Goal: Task Accomplishment & Management: Manage account settings

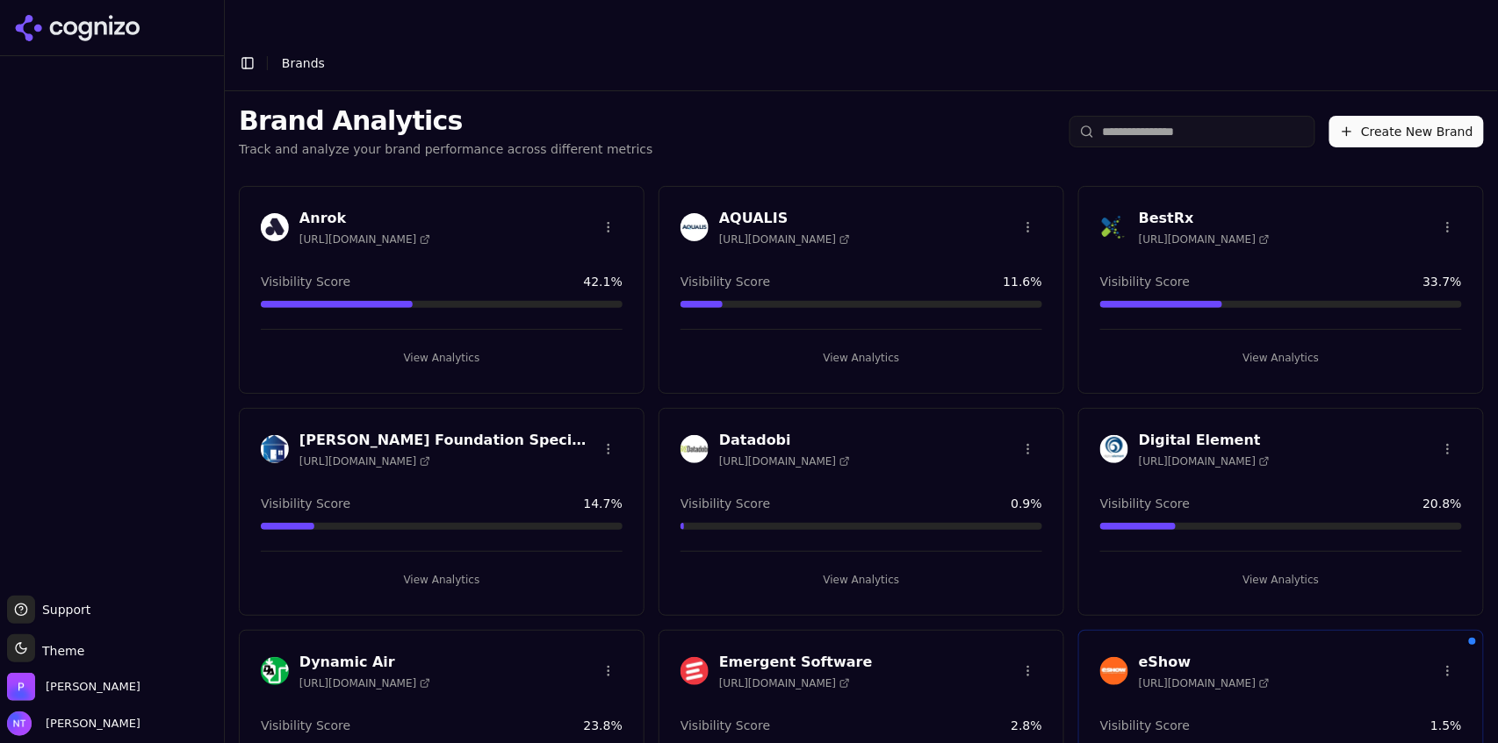
click at [975, 91] on div "Brand Analytics Track and analyze your brand performance across different metri…" at bounding box center [861, 131] width 1273 height 81
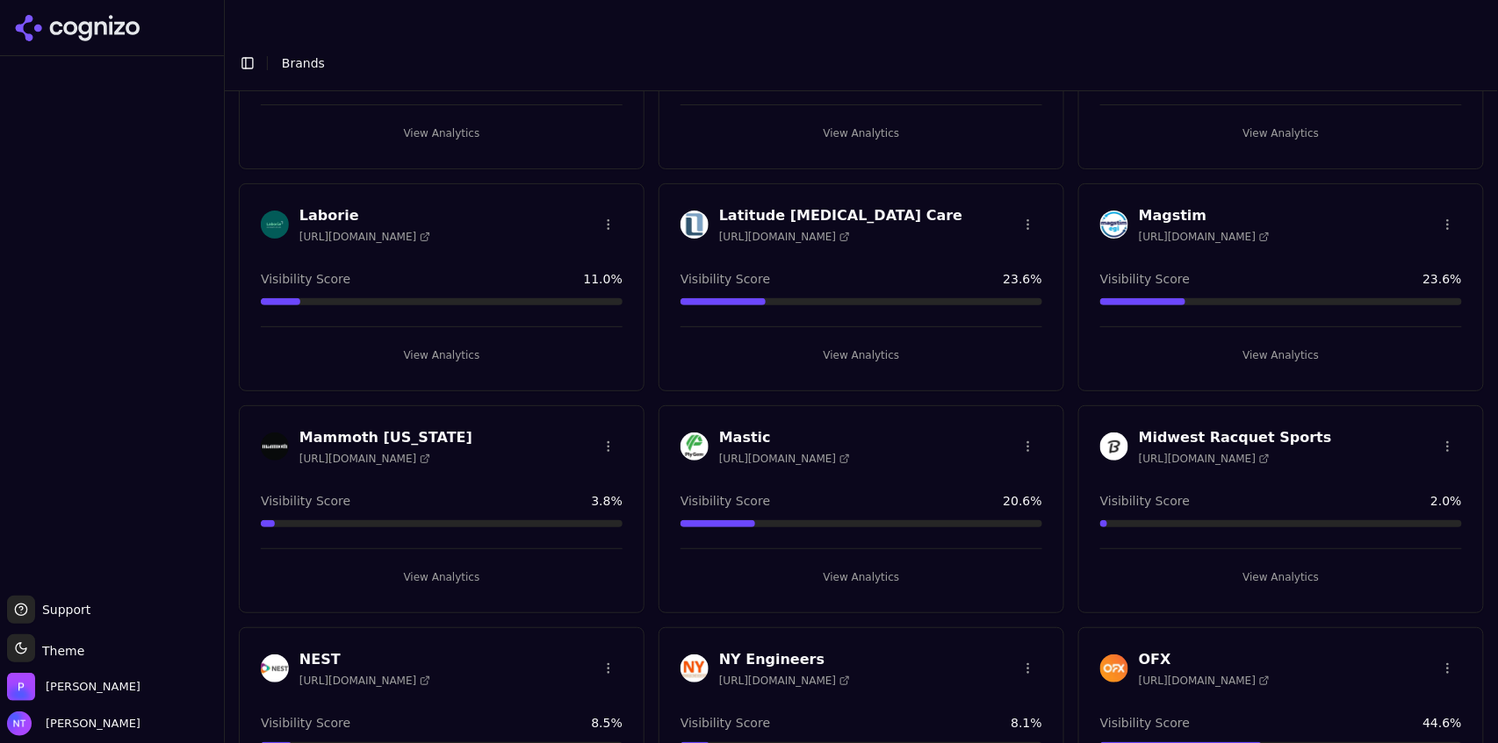
click at [847, 564] on button "View Analytics" at bounding box center [861, 578] width 362 height 28
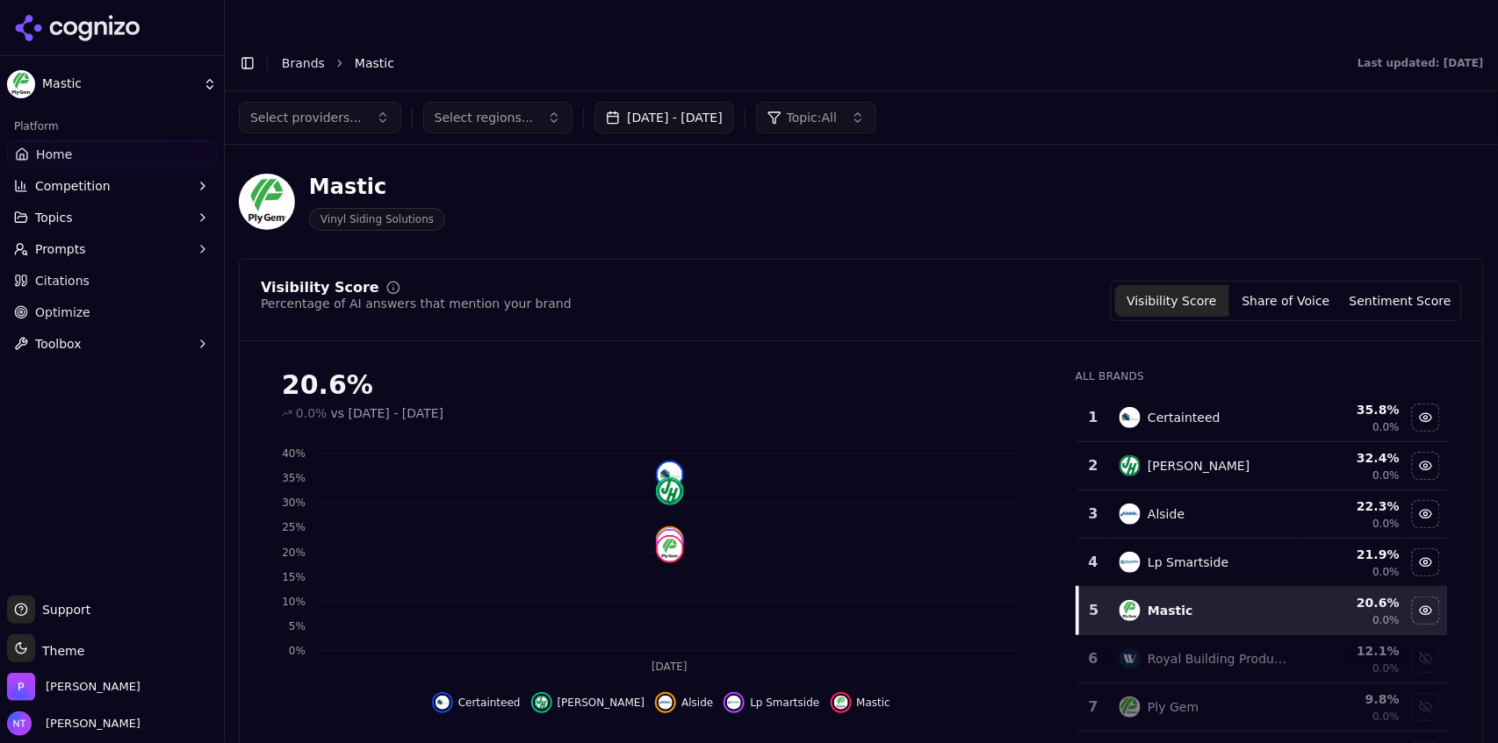
click at [85, 342] on button "Toolbox" at bounding box center [112, 344] width 210 height 28
click at [205, 243] on icon "button" at bounding box center [203, 249] width 14 height 14
click at [204, 223] on icon "button" at bounding box center [203, 218] width 14 height 14
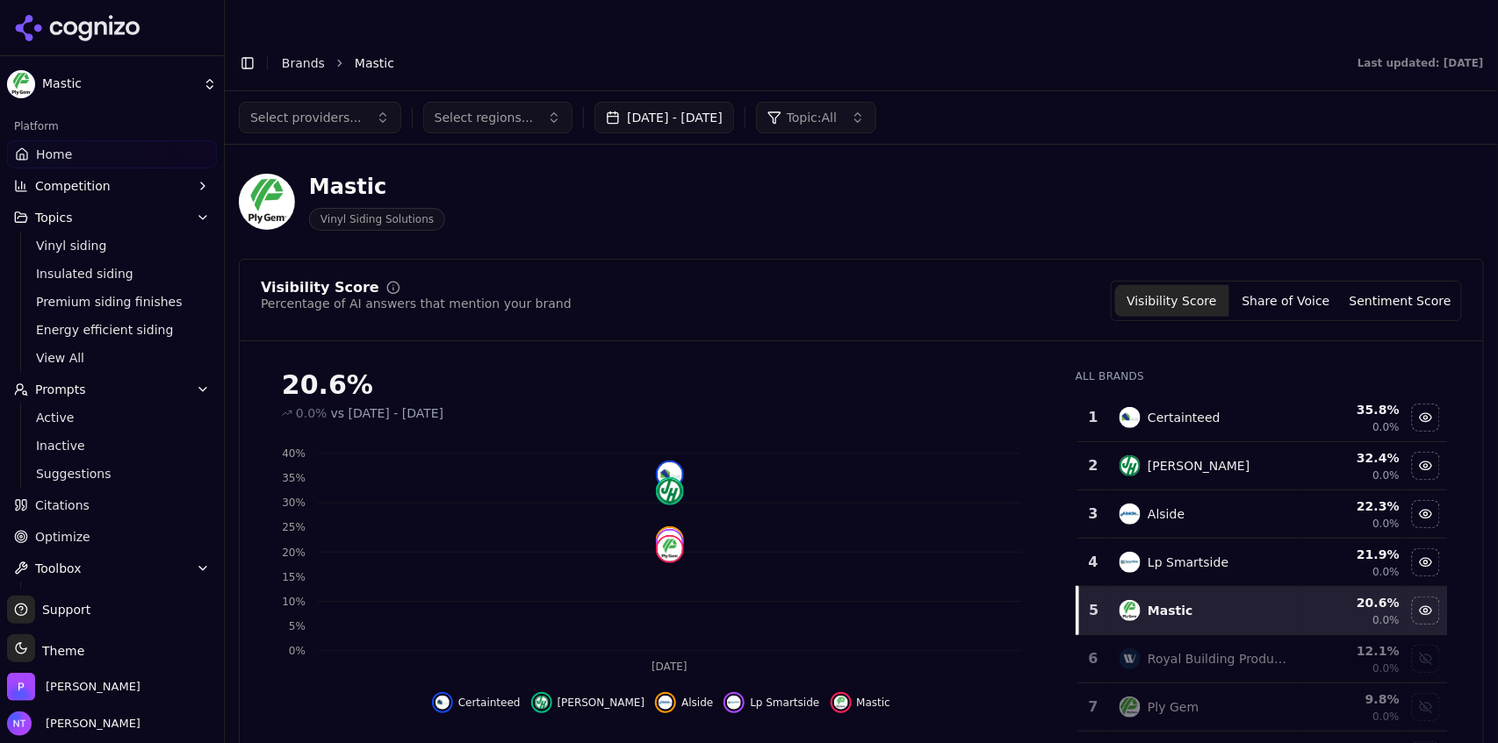
click at [202, 191] on button "Competition" at bounding box center [112, 186] width 210 height 28
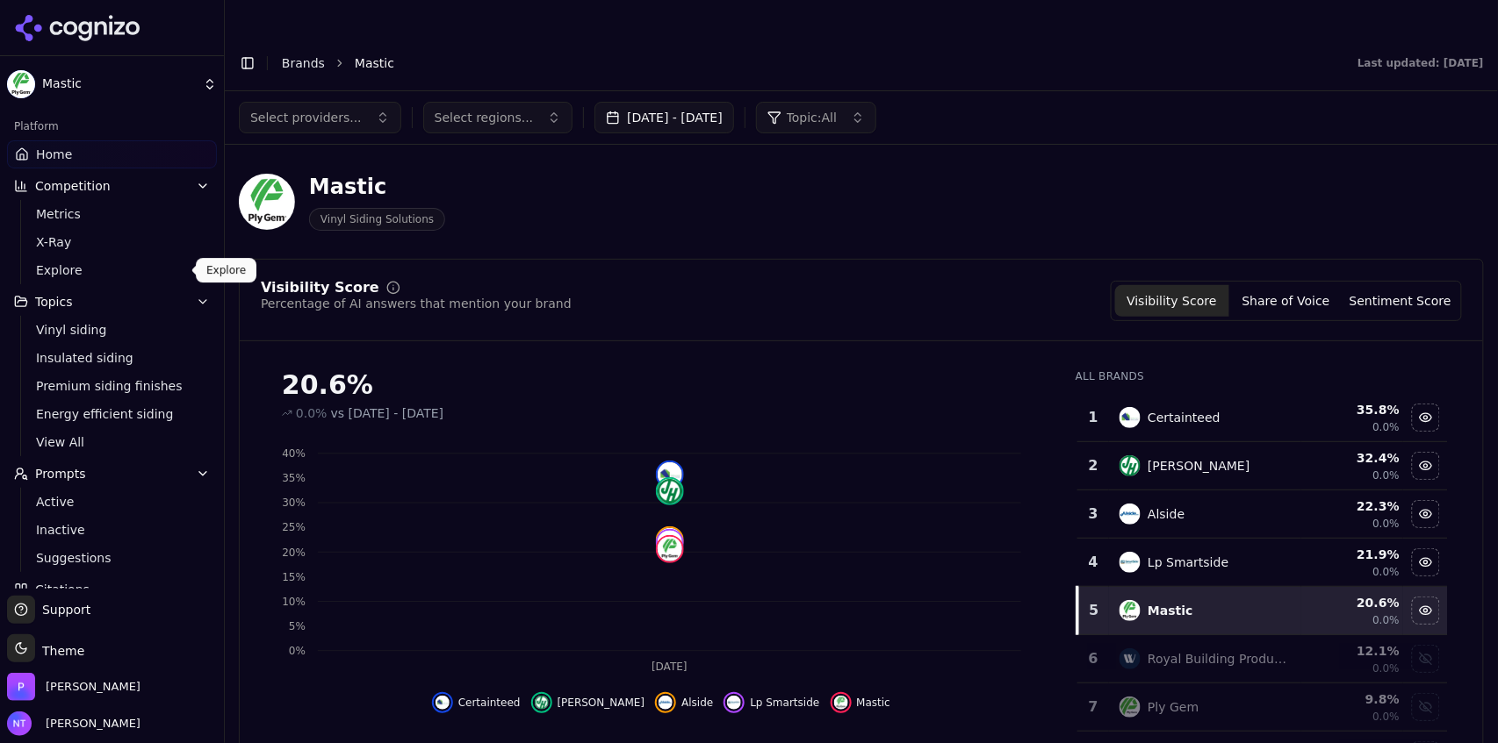
click at [83, 280] on link "Explore" at bounding box center [112, 270] width 167 height 25
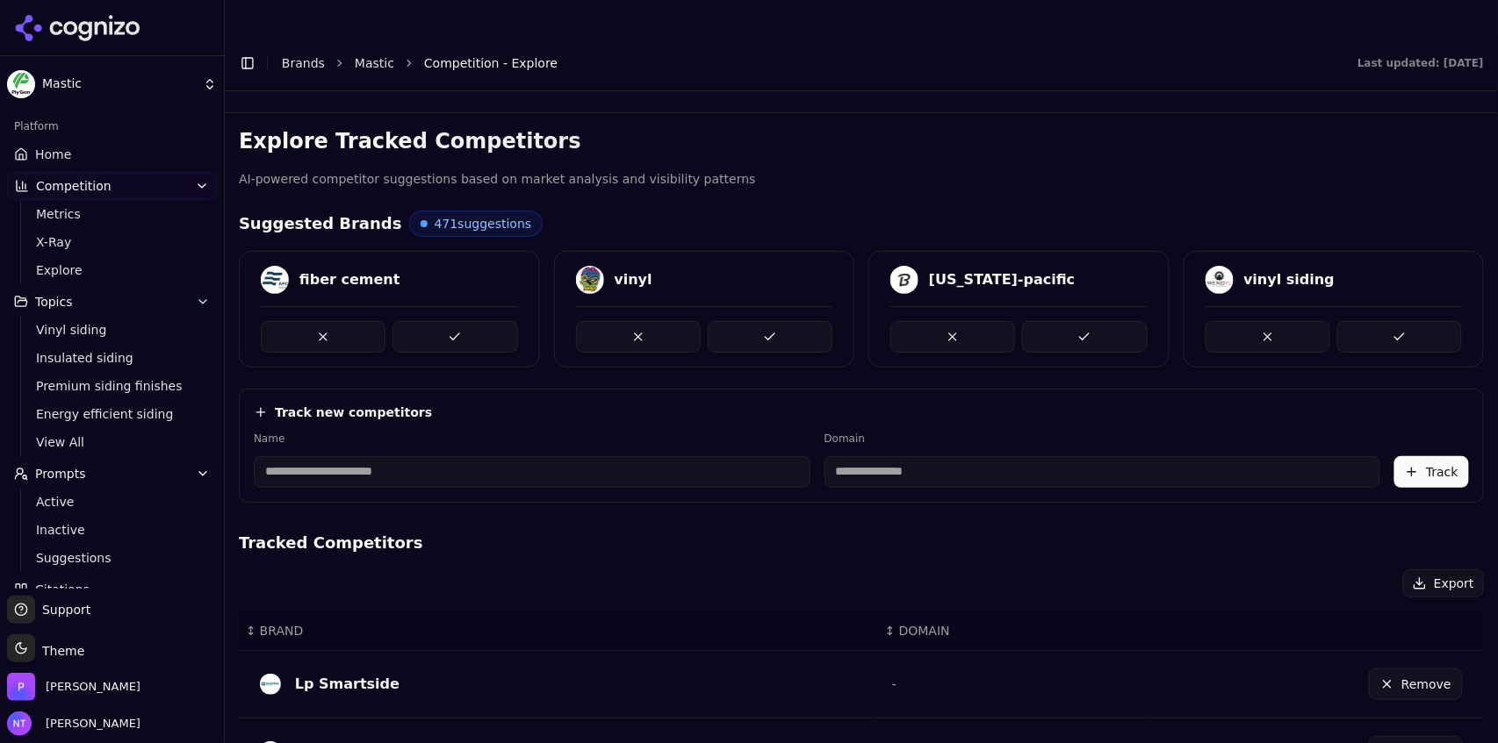
click at [63, 154] on span "Home" at bounding box center [53, 155] width 36 height 18
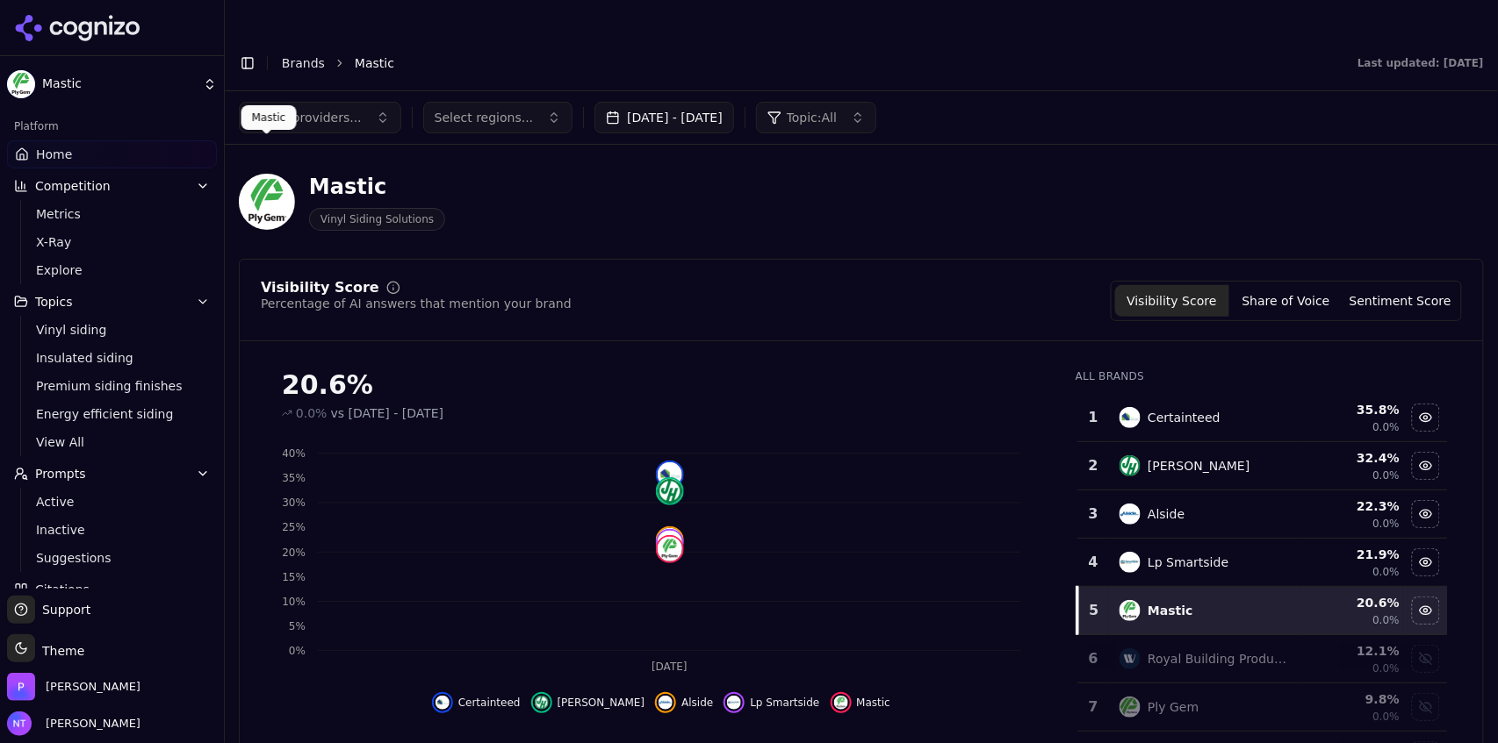
click at [257, 181] on img at bounding box center [267, 202] width 56 height 56
click at [375, 173] on div "Mastic" at bounding box center [377, 187] width 136 height 28
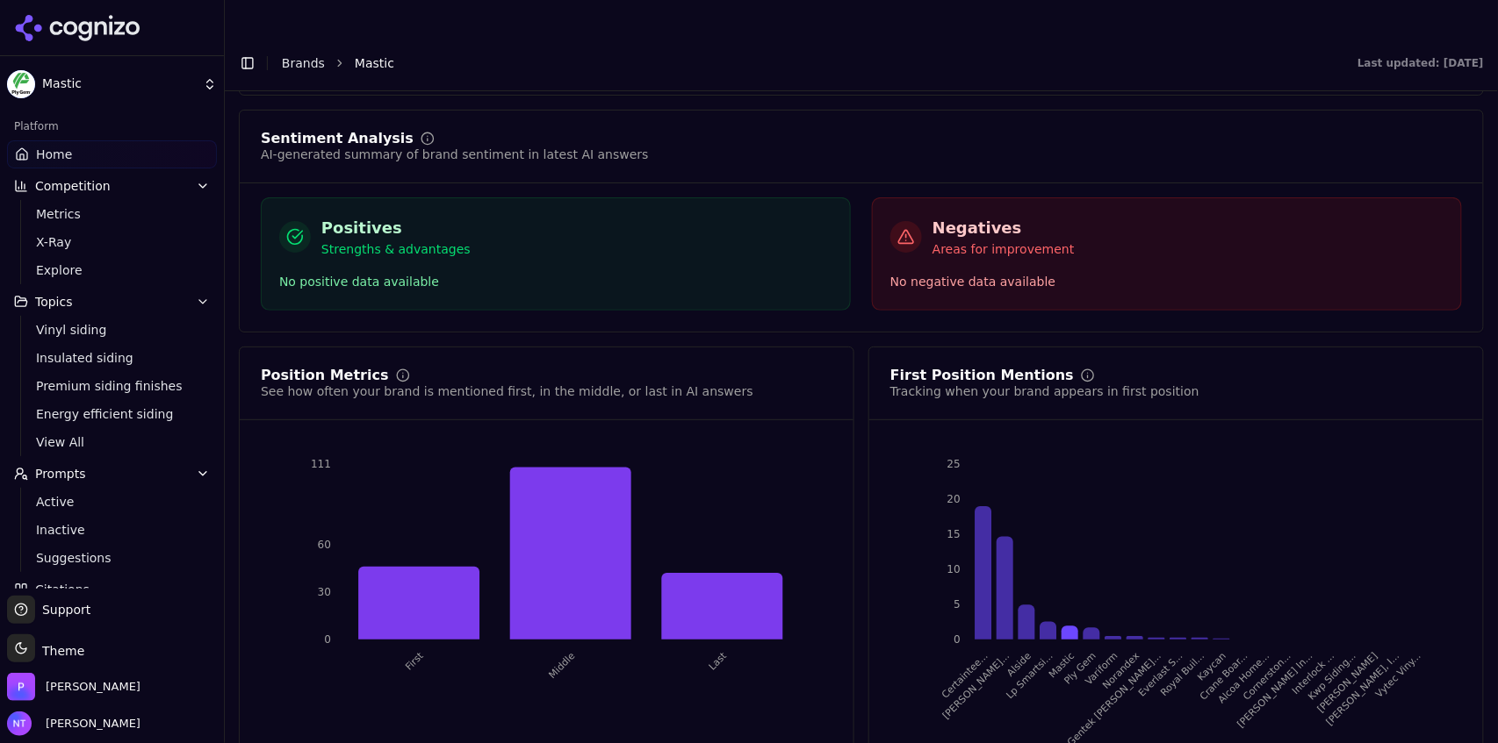
scroll to position [2974, 0]
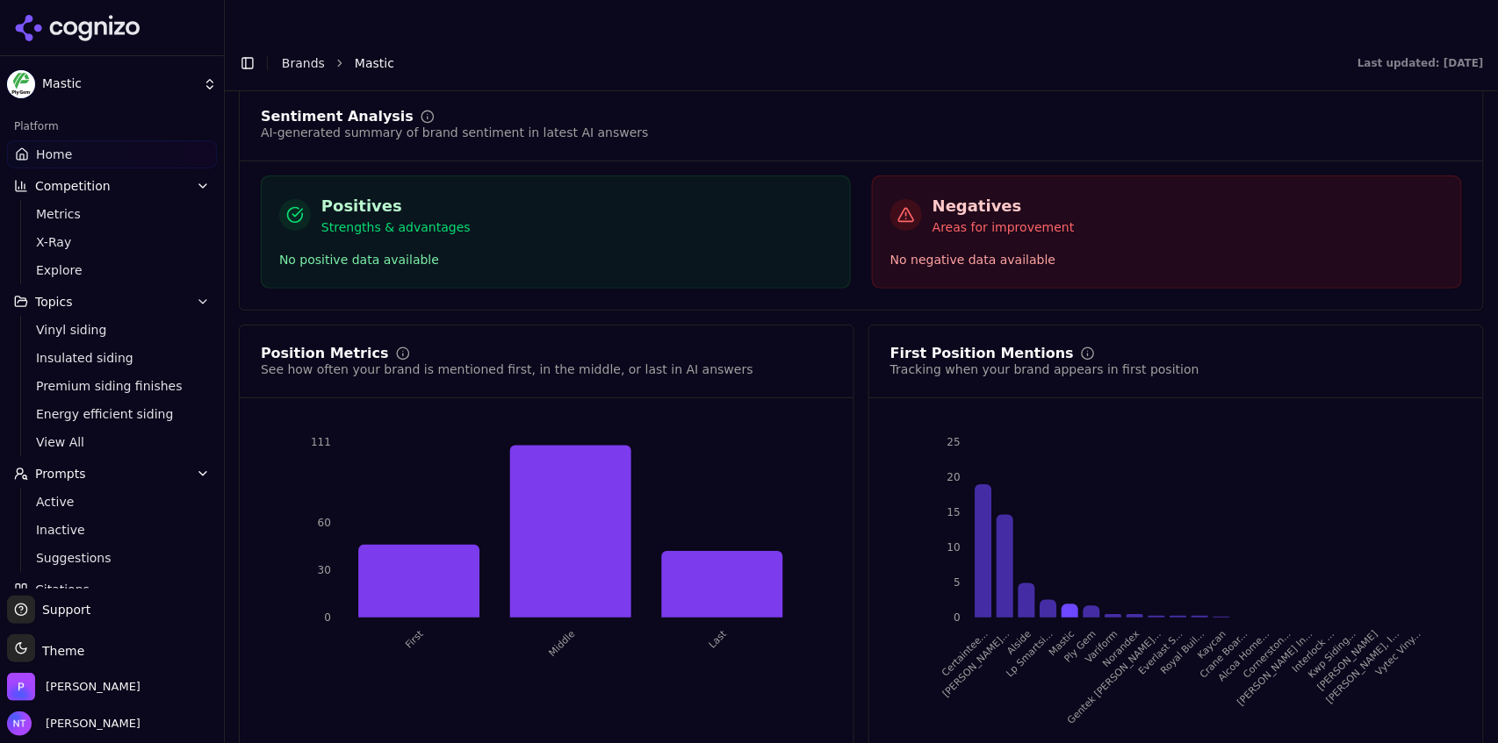
drag, startPoint x: 219, startPoint y: 438, endPoint x: 228, endPoint y: 564, distance: 125.8
click at [228, 564] on button "Toggle Sidebar" at bounding box center [224, 371] width 14 height 743
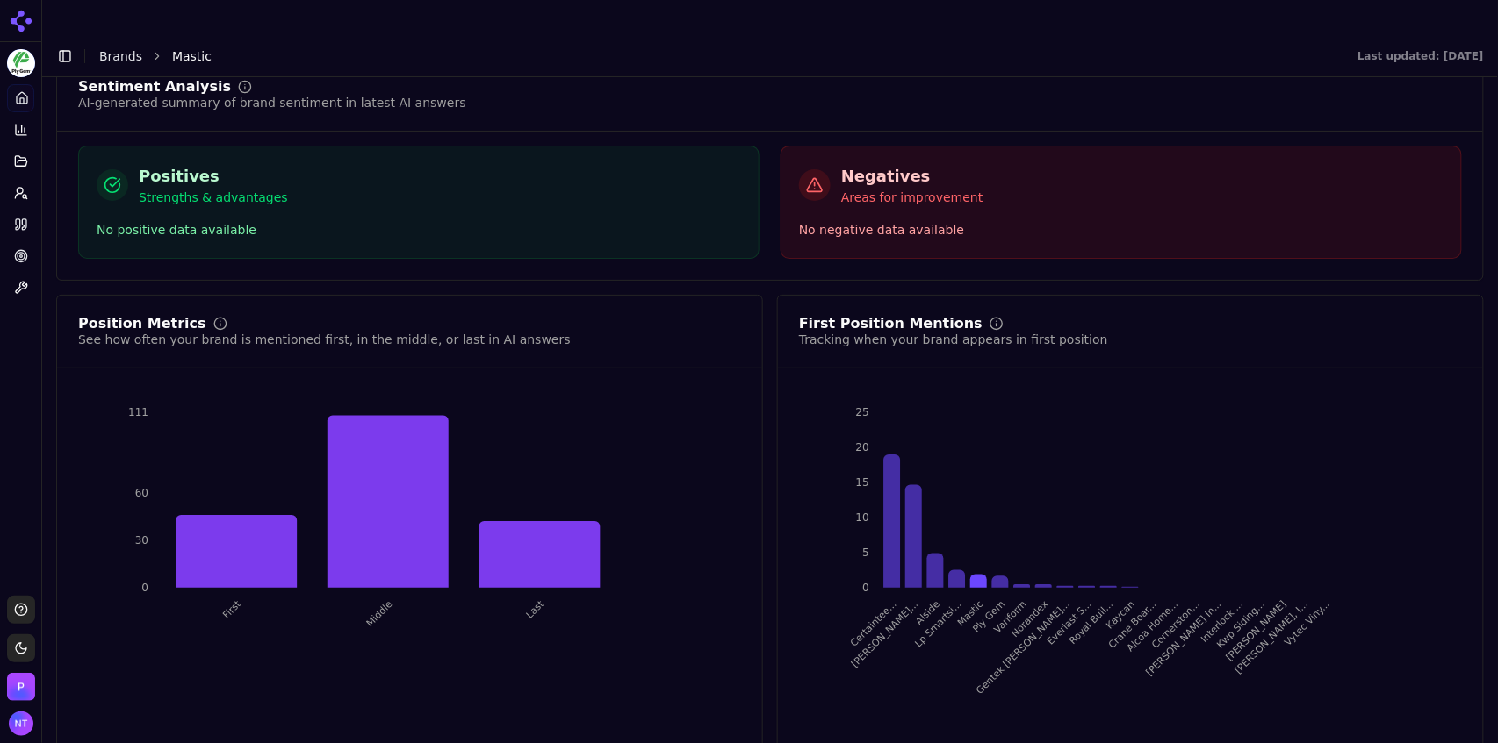
scroll to position [2970, 0]
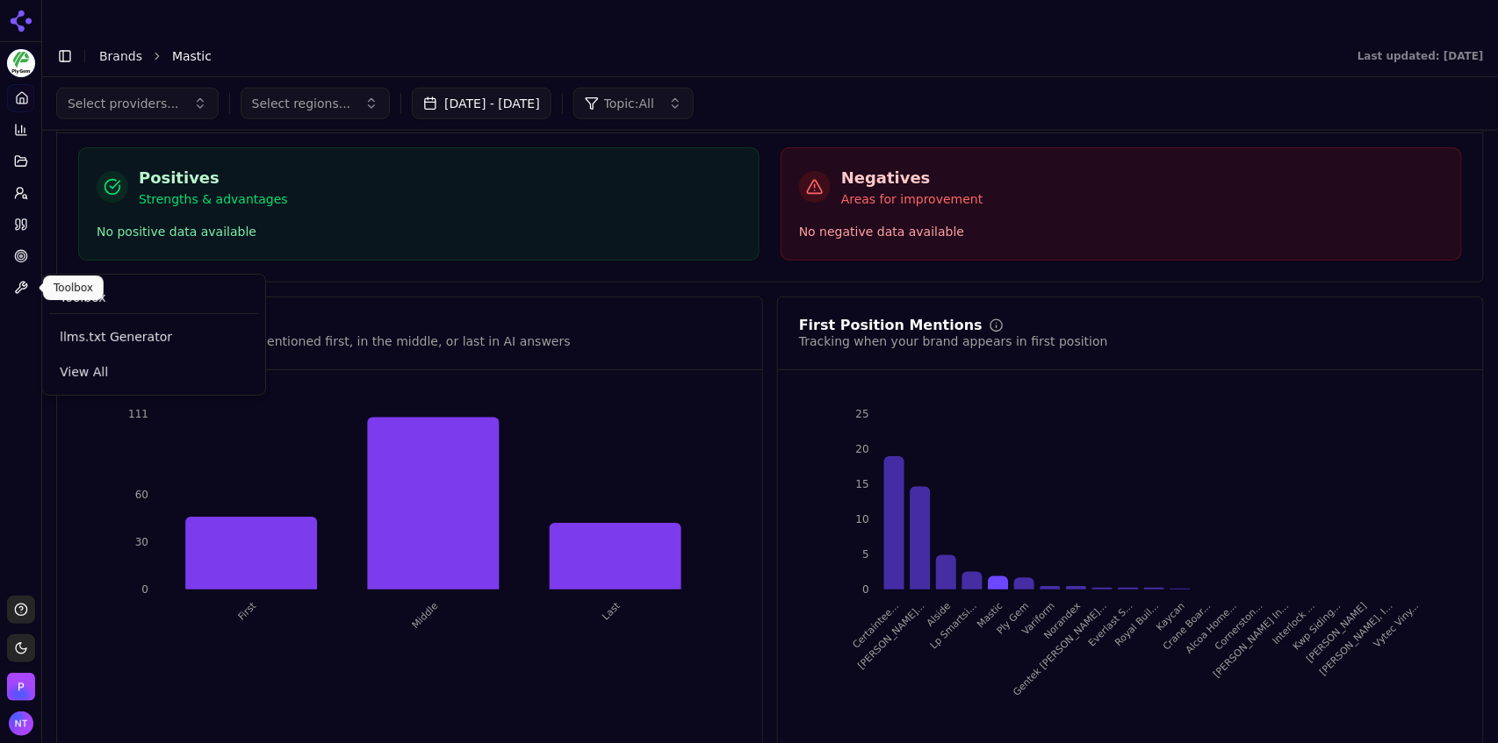
click at [14, 292] on icon at bounding box center [21, 288] width 14 height 14
click at [25, 64] on html "Mastic Platform Home Competition Topics Prompts Citations Optimize Toolbox Supp…" at bounding box center [749, 389] width 1498 height 779
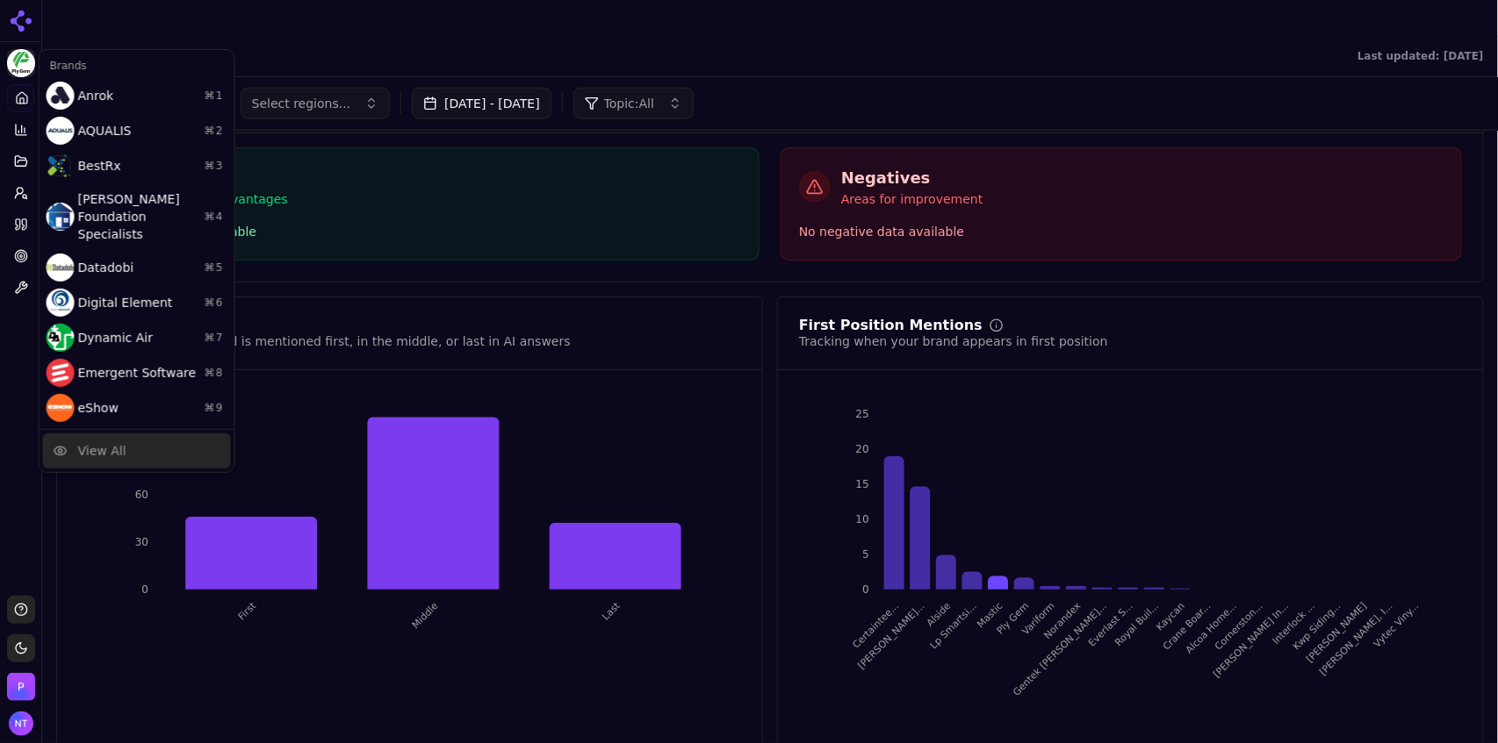
click at [118, 434] on div "View All" at bounding box center [137, 451] width 188 height 35
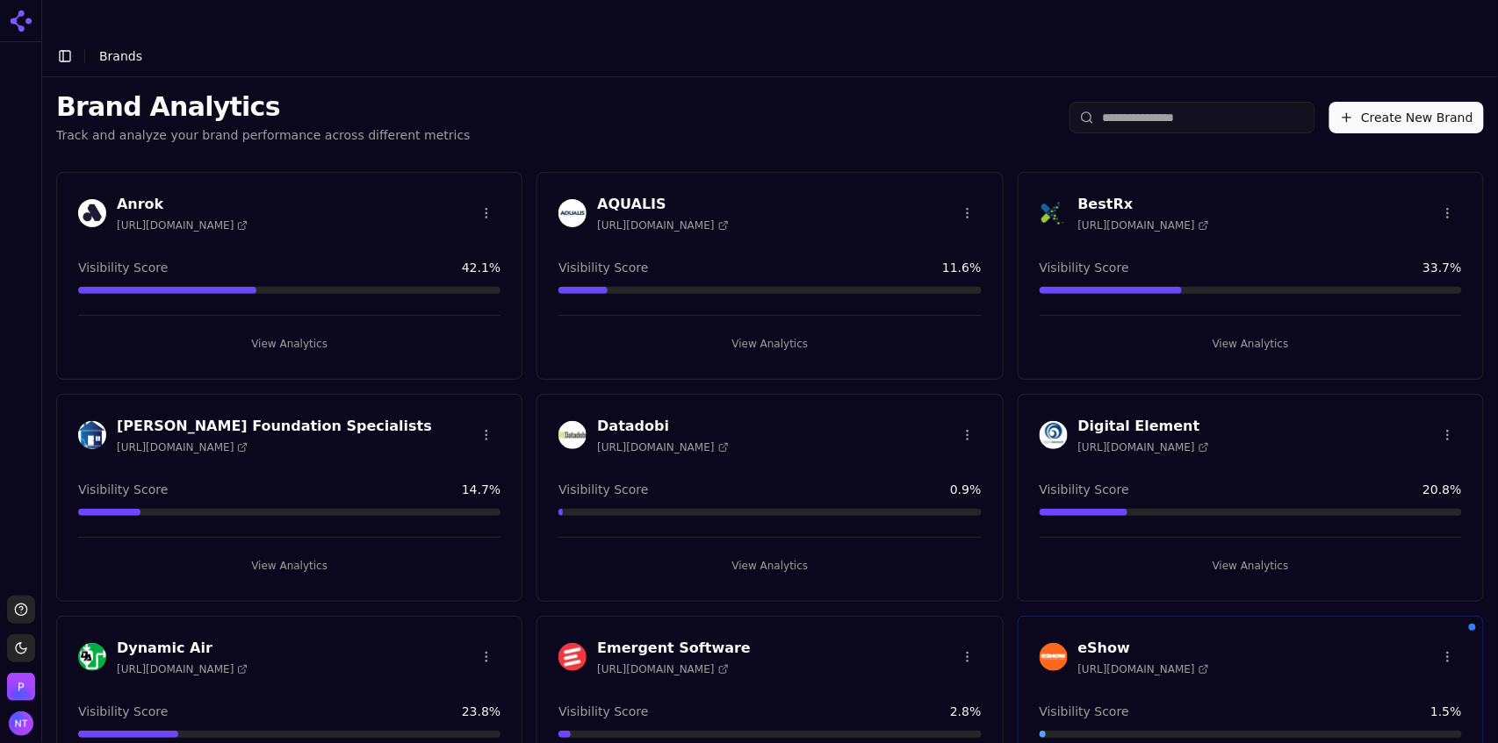
drag, startPoint x: 952, startPoint y: 90, endPoint x: 956, endPoint y: 75, distance: 15.6
click at [956, 77] on div "Brand Analytics Track and analyze your brand performance across different metri…" at bounding box center [769, 117] width 1455 height 81
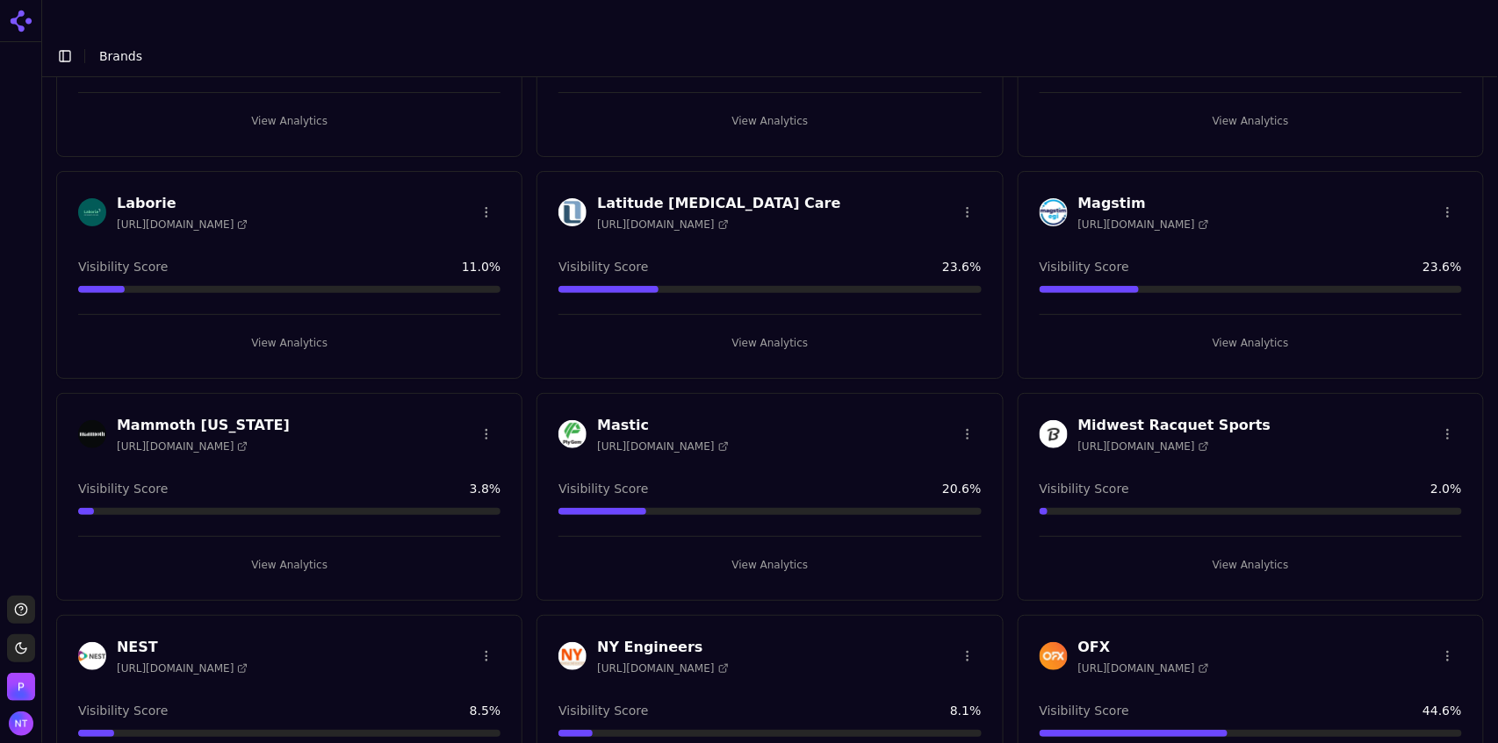
click at [959, 392] on html "Support Toggle theme [PERSON_NAME] Toggle Sidebar Brands Brand Analytics Track …" at bounding box center [749, 389] width 1498 height 779
click at [936, 428] on div "Edit Brand" at bounding box center [920, 433] width 104 height 28
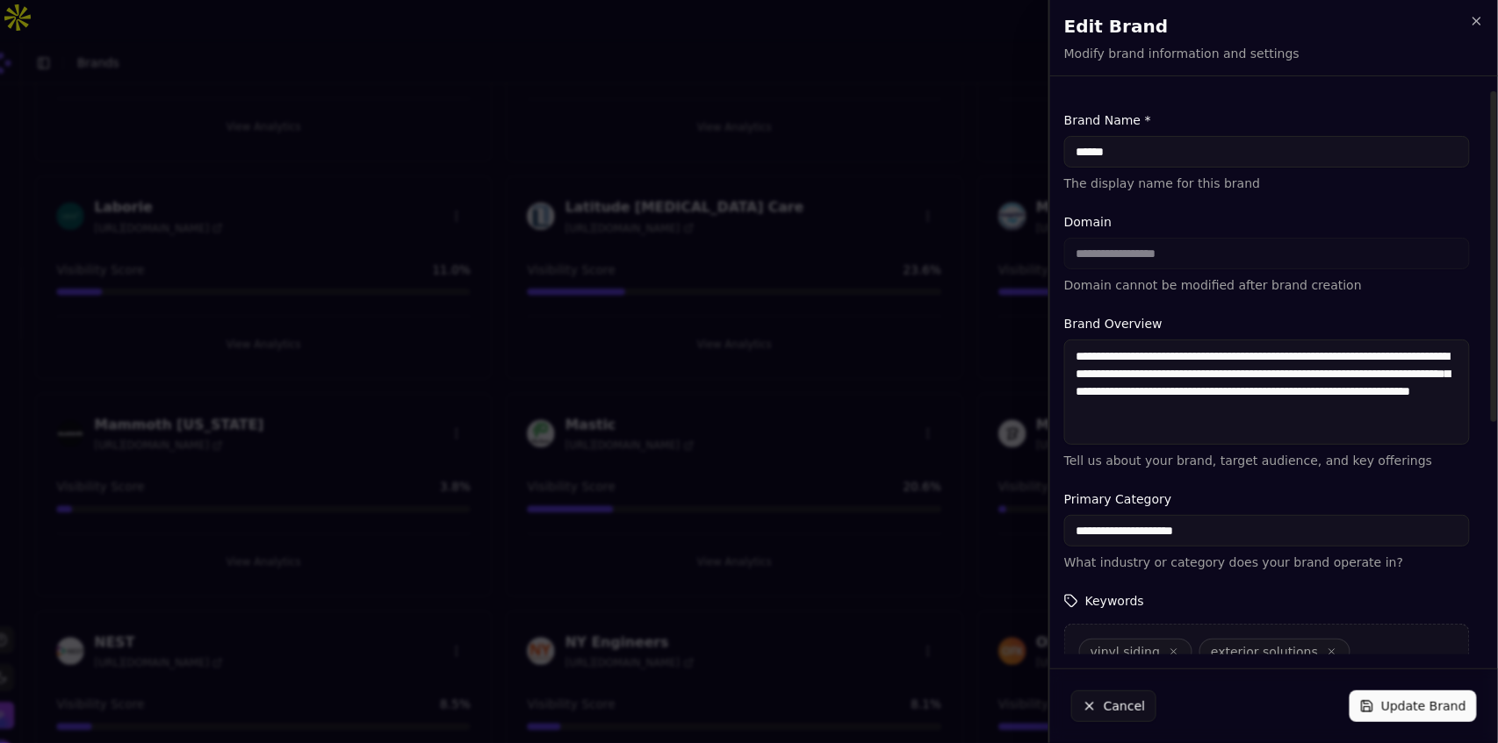
click at [1134, 400] on textarea "**********" at bounding box center [1267, 392] width 406 height 105
